Goal: Find specific page/section: Find specific page/section

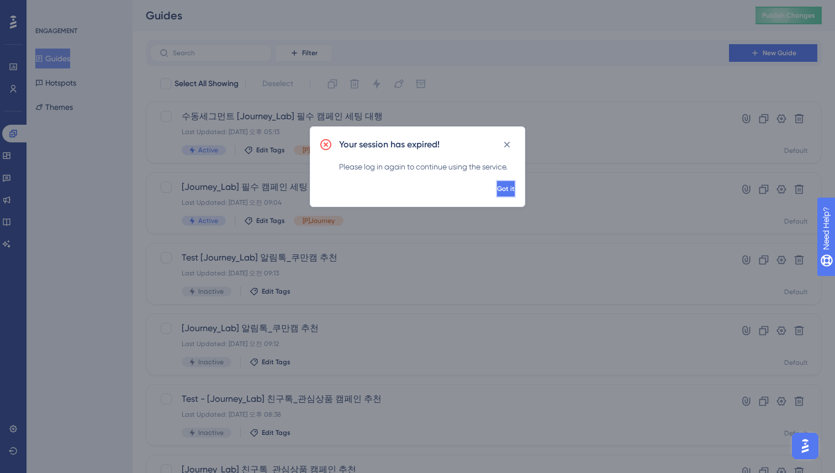
click at [496, 182] on button "Got it" at bounding box center [506, 189] width 20 height 18
